Goal: Task Accomplishment & Management: Use online tool/utility

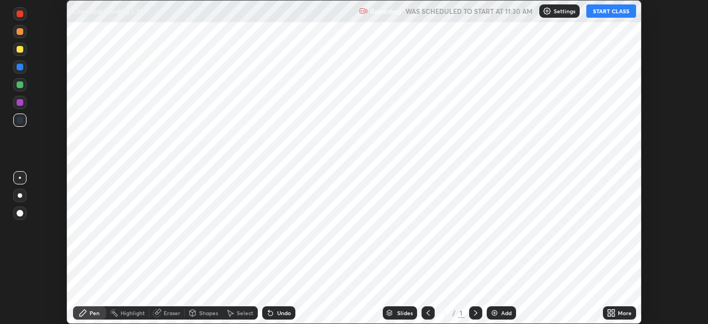
scroll to position [324, 707]
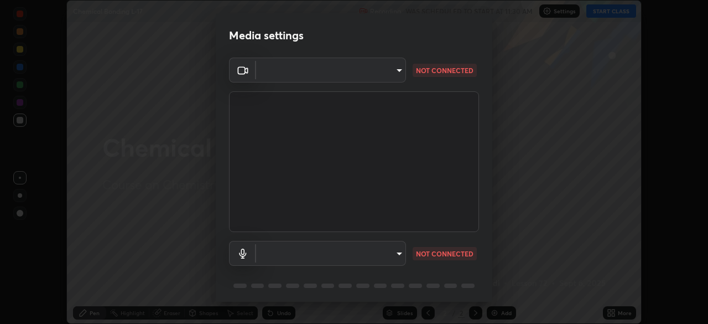
type input "e68af464f7f9ec2662c8dd58f0462b2d9bd4a3adfc91c634b4d9ed550f7d79d6"
click at [285, 253] on body "Erase all Chemical Bonding L-17 Recording WAS SCHEDULED TO START AT 11:30 AM Se…" at bounding box center [354, 162] width 708 height 324
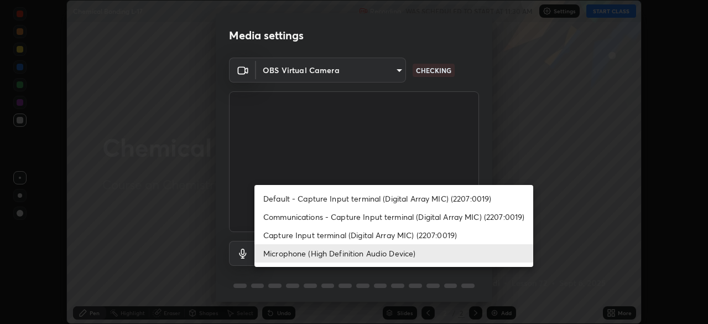
click at [284, 215] on li "Communications - Capture Input terminal (Digital Array MIC) (2207:0019)" at bounding box center [393, 216] width 279 height 18
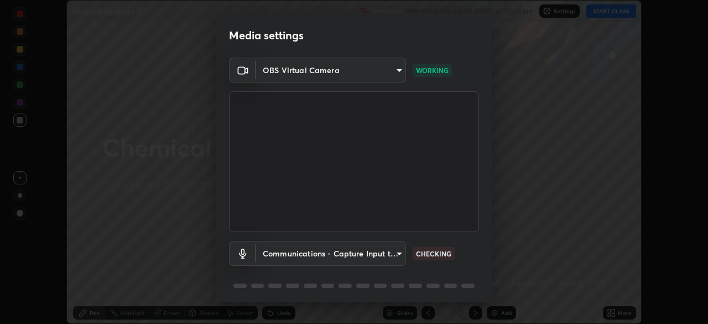
click at [286, 254] on body "Erase all Chemical Bonding L-17 Recording WAS SCHEDULED TO START AT 11:30 AM Se…" at bounding box center [354, 162] width 708 height 324
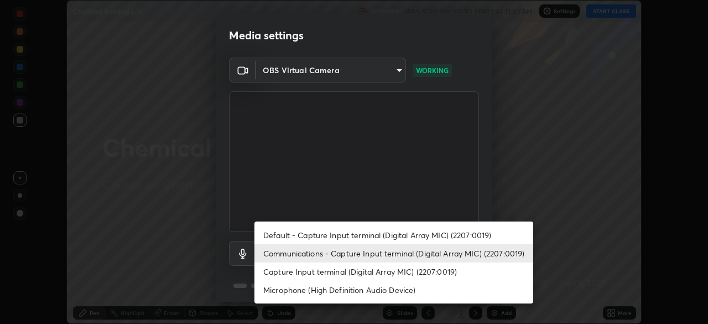
click at [280, 232] on li "Default - Capture Input terminal (Digital Array MIC) (2207:0019)" at bounding box center [393, 235] width 279 height 18
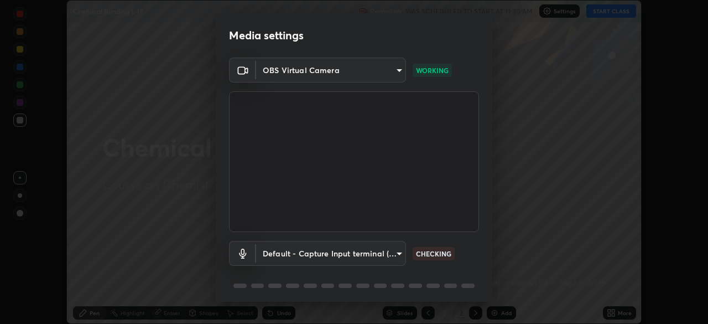
click at [279, 256] on body "Erase all Chemical Bonding L-17 Recording WAS SCHEDULED TO START AT 11:30 AM Se…" at bounding box center [354, 162] width 708 height 324
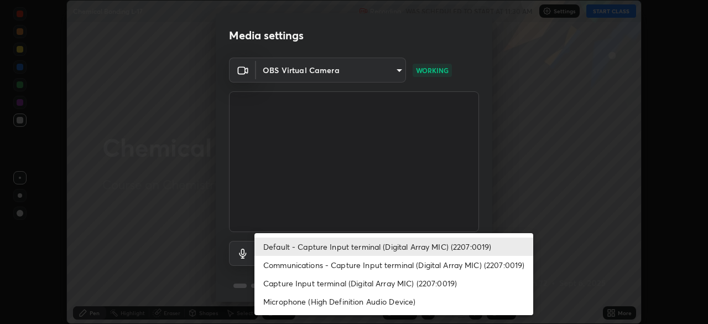
click at [279, 283] on li "Capture Input terminal (Digital Array MIC) (2207:0019)" at bounding box center [393, 283] width 279 height 18
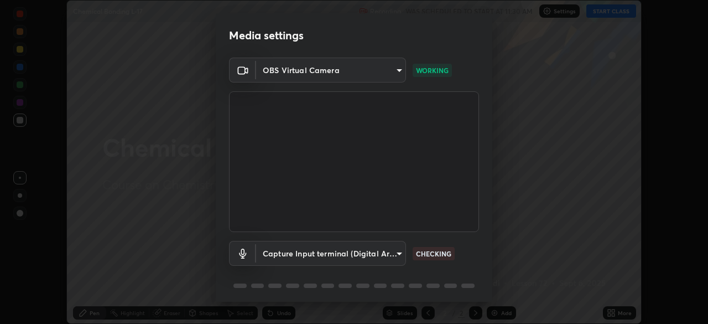
click at [284, 253] on body "Erase all Chemical Bonding L-17 Recording WAS SCHEDULED TO START AT 11:30 AM Se…" at bounding box center [354, 162] width 708 height 324
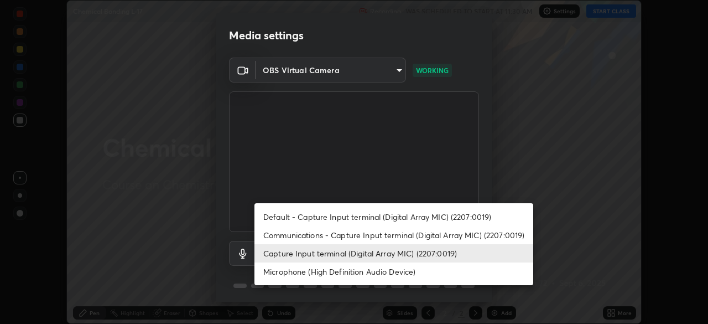
click at [283, 271] on li "Microphone (High Definition Audio Device)" at bounding box center [393, 271] width 279 height 18
type input "a7f7b396406f2fc47ee5579249efe5499b1f1c2fa23e515da08d6be7c687742f"
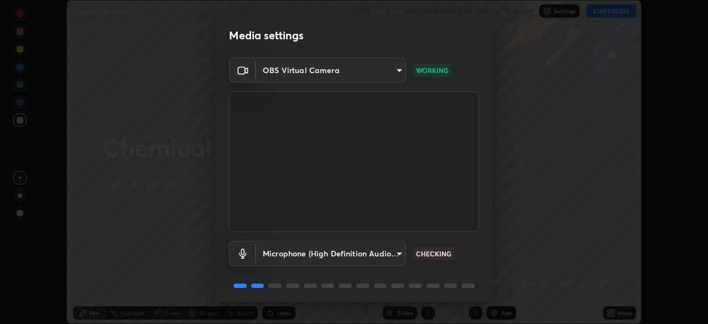
scroll to position [39, 0]
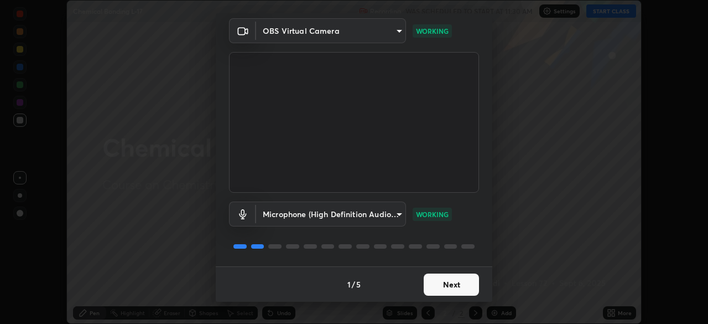
click at [458, 285] on button "Next" at bounding box center [451, 284] width 55 height 22
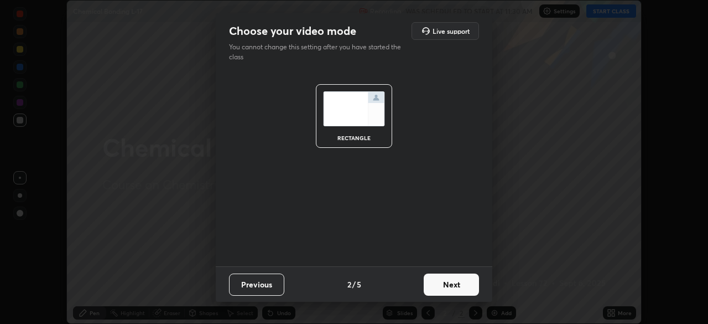
scroll to position [0, 0]
click at [459, 283] on button "Next" at bounding box center [451, 284] width 55 height 22
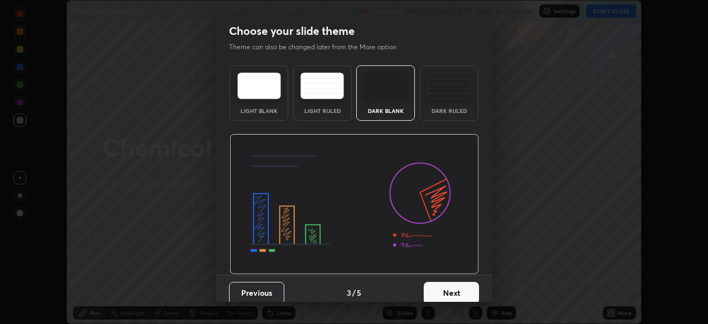
click at [462, 289] on button "Next" at bounding box center [451, 293] width 55 height 22
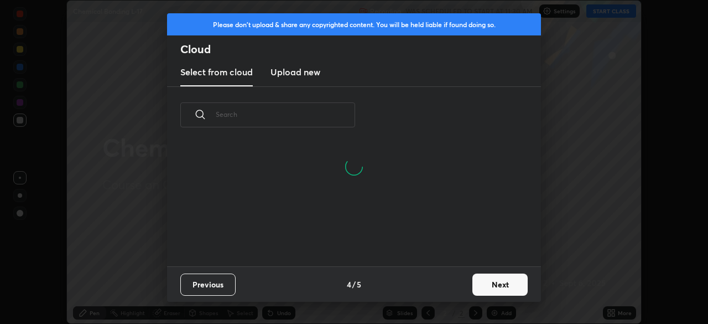
click at [488, 280] on button "Next" at bounding box center [499, 284] width 55 height 22
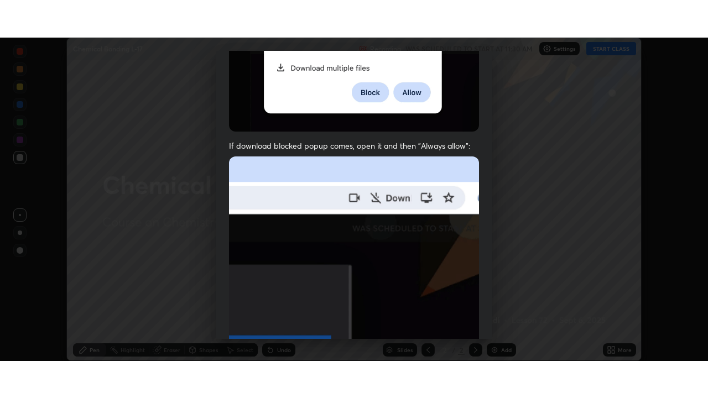
scroll to position [265, 0]
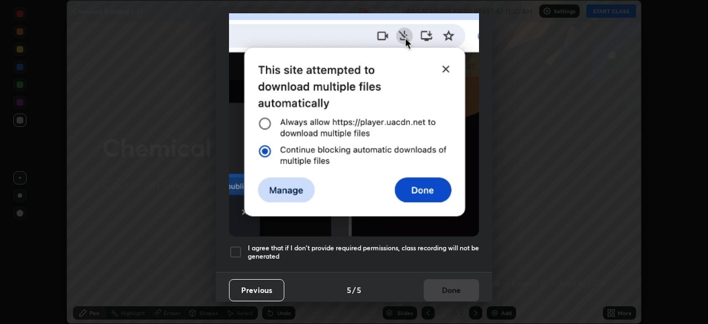
click at [235, 247] on div at bounding box center [235, 251] width 13 height 13
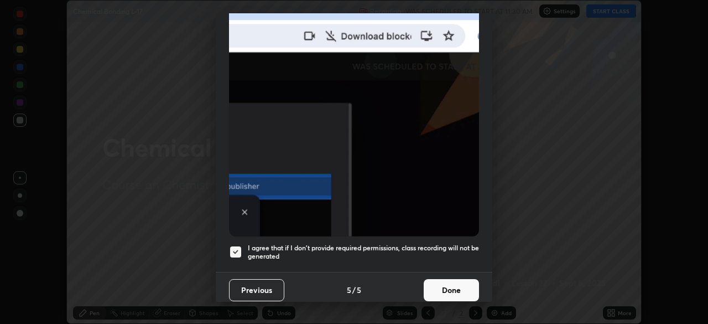
click at [454, 280] on button "Done" at bounding box center [451, 290] width 55 height 22
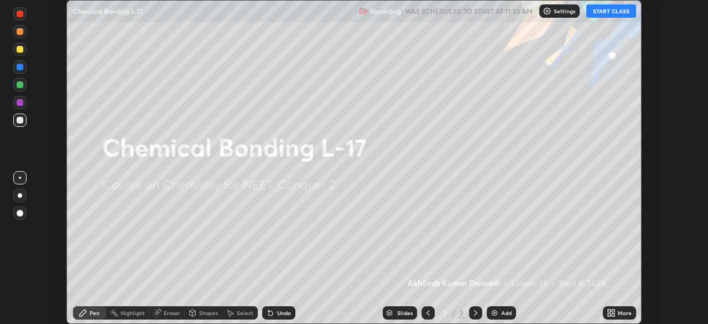
click at [611, 310] on icon at bounding box center [611, 312] width 9 height 9
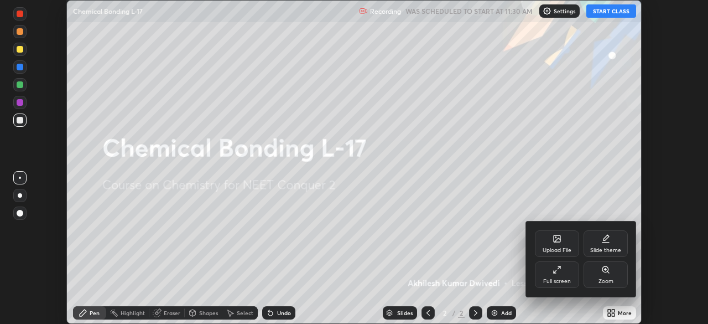
click at [556, 267] on icon at bounding box center [557, 269] width 9 height 9
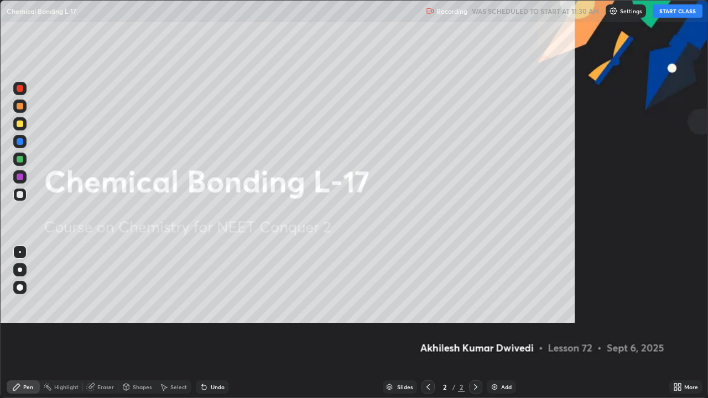
scroll to position [398, 708]
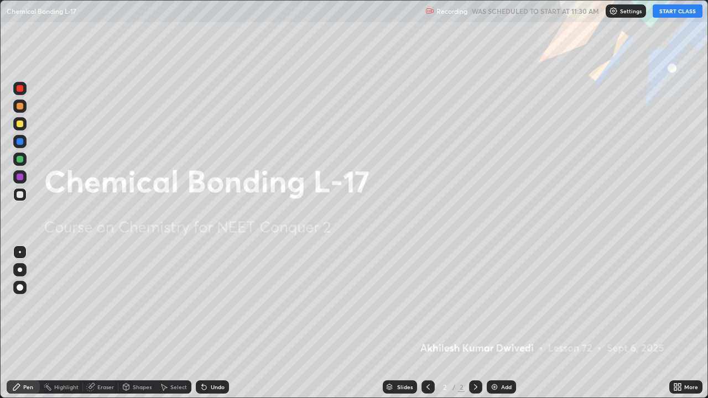
click at [493, 323] on img at bounding box center [494, 387] width 9 height 9
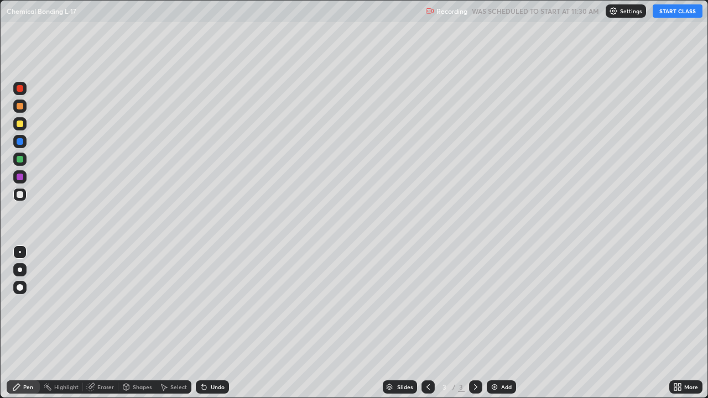
click at [673, 13] on button "START CLASS" at bounding box center [678, 10] width 50 height 13
click at [491, 323] on img at bounding box center [494, 387] width 9 height 9
click at [20, 124] on div at bounding box center [20, 124] width 7 height 7
click at [490, 323] on img at bounding box center [494, 387] width 9 height 9
click at [24, 90] on div at bounding box center [19, 88] width 13 height 13
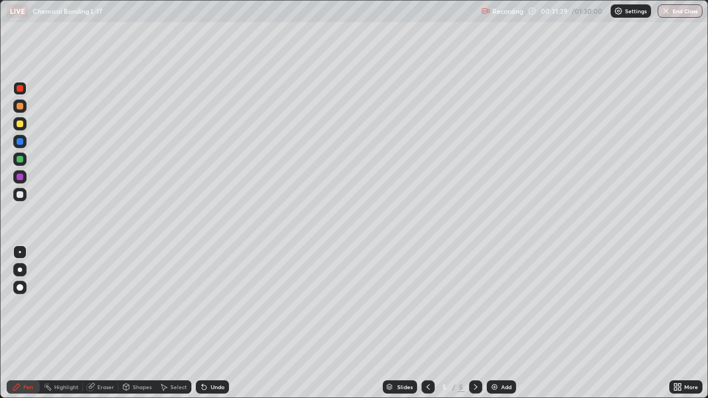
click at [493, 323] on img at bounding box center [494, 387] width 9 height 9
click at [24, 124] on div at bounding box center [19, 123] width 13 height 13
click at [20, 124] on div at bounding box center [20, 124] width 7 height 7
click at [492, 323] on img at bounding box center [494, 387] width 9 height 9
click at [496, 323] on img at bounding box center [494, 387] width 9 height 9
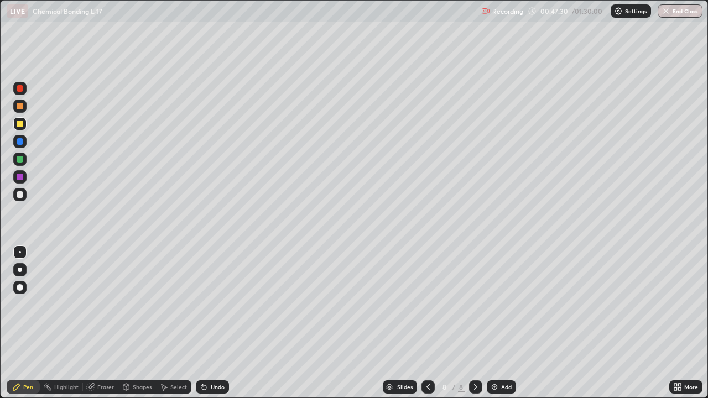
click at [428, 323] on icon at bounding box center [428, 387] width 9 height 9
click at [493, 323] on img at bounding box center [494, 387] width 9 height 9
click at [474, 323] on icon at bounding box center [475, 387] width 3 height 6
click at [496, 323] on img at bounding box center [494, 387] width 9 height 9
click at [98, 323] on div "Eraser" at bounding box center [105, 387] width 17 height 6
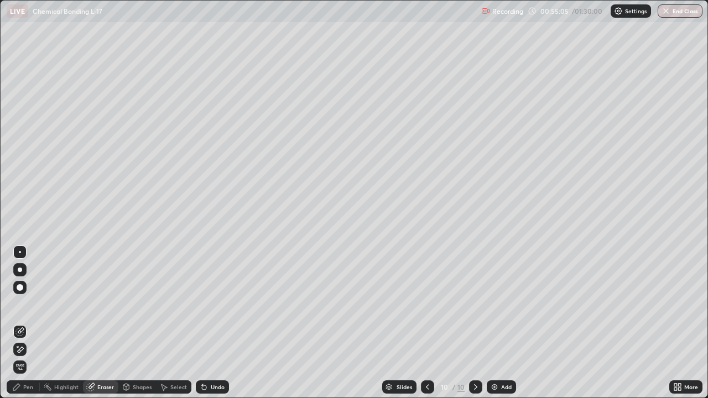
click at [27, 323] on div "Pen" at bounding box center [28, 387] width 10 height 6
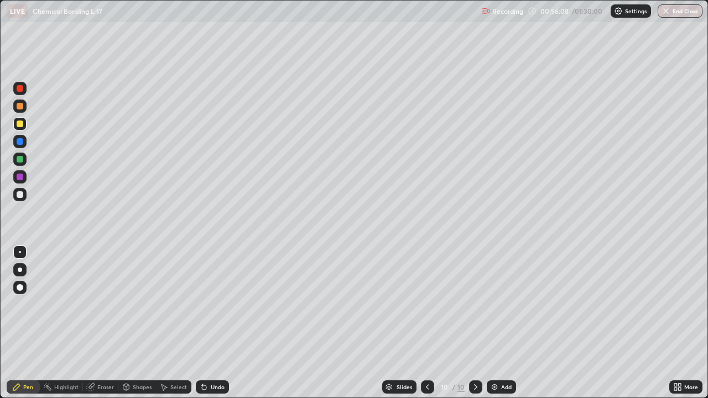
click at [104, 323] on div "Eraser" at bounding box center [105, 387] width 17 height 6
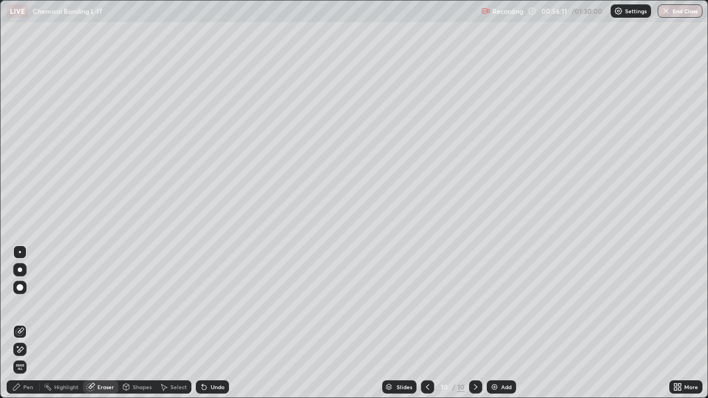
click at [28, 323] on div "Pen" at bounding box center [28, 387] width 10 height 6
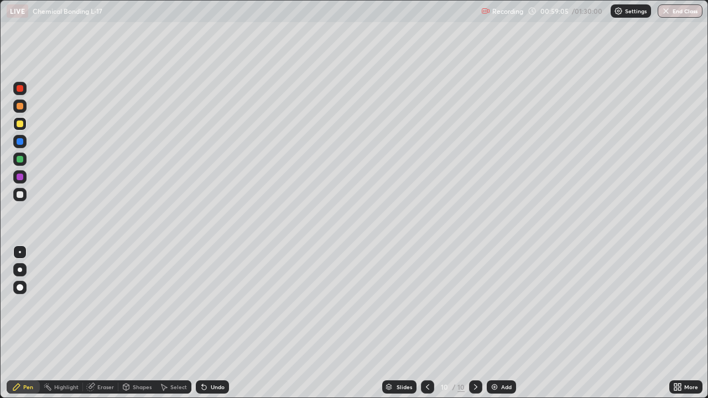
click at [494, 323] on img at bounding box center [494, 387] width 9 height 9
click at [101, 323] on div "Eraser" at bounding box center [105, 387] width 17 height 6
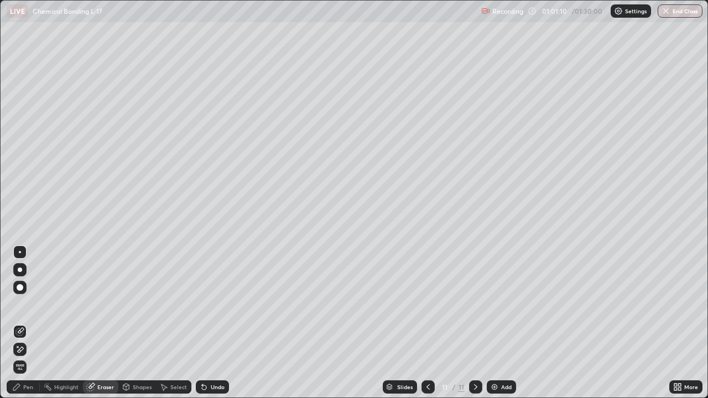
click at [28, 323] on div "Pen" at bounding box center [28, 387] width 10 height 6
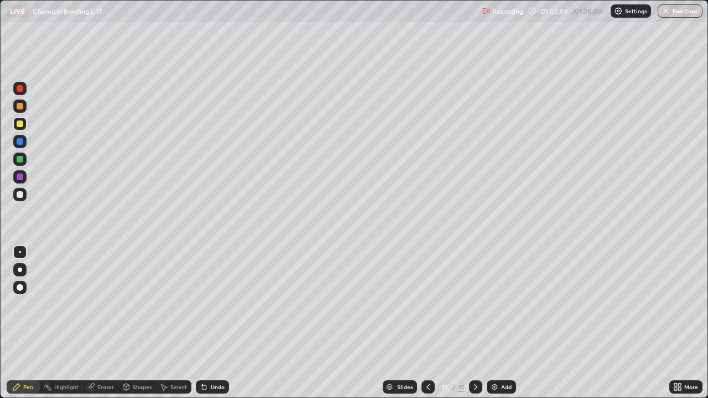
click at [99, 323] on div "Eraser" at bounding box center [105, 387] width 17 height 6
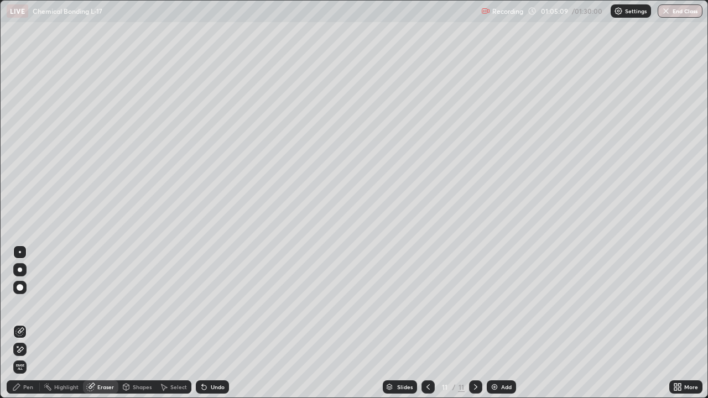
click at [32, 323] on div "Pen" at bounding box center [28, 387] width 10 height 6
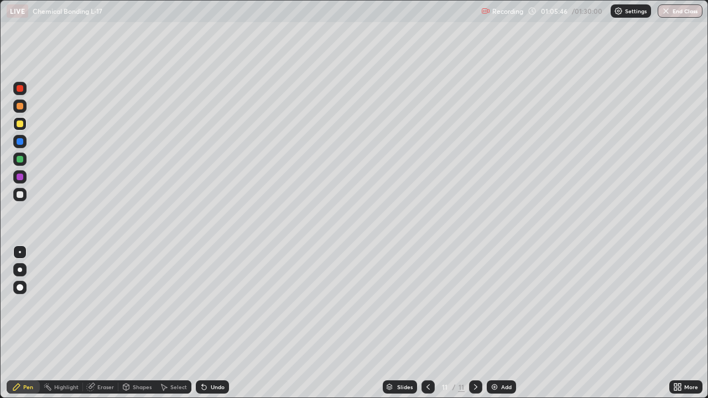
click at [493, 323] on img at bounding box center [494, 387] width 9 height 9
click at [22, 88] on div at bounding box center [20, 88] width 7 height 7
click at [20, 195] on div at bounding box center [20, 194] width 7 height 7
click at [25, 124] on div at bounding box center [19, 123] width 13 height 13
click at [675, 15] on button "End Class" at bounding box center [681, 10] width 44 height 13
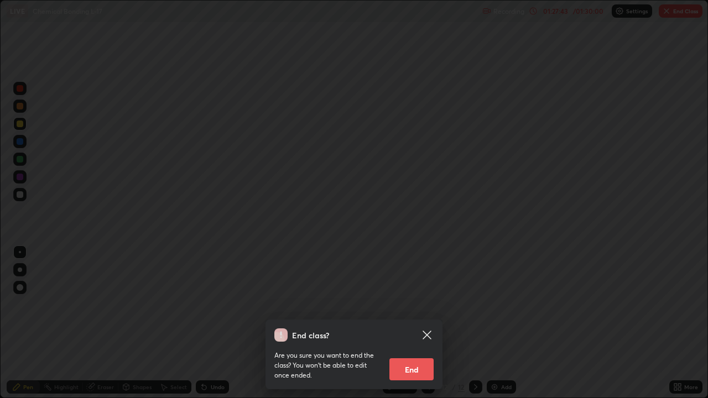
click at [410, 323] on button "End" at bounding box center [411, 369] width 44 height 22
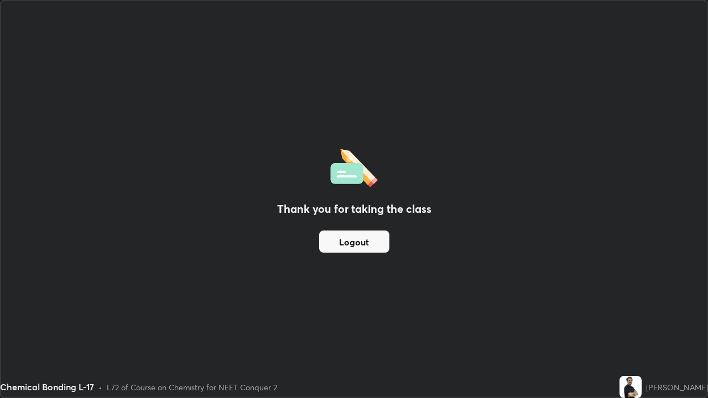
click at [355, 242] on button "Logout" at bounding box center [354, 242] width 70 height 22
